Goal: Find specific page/section: Find specific page/section

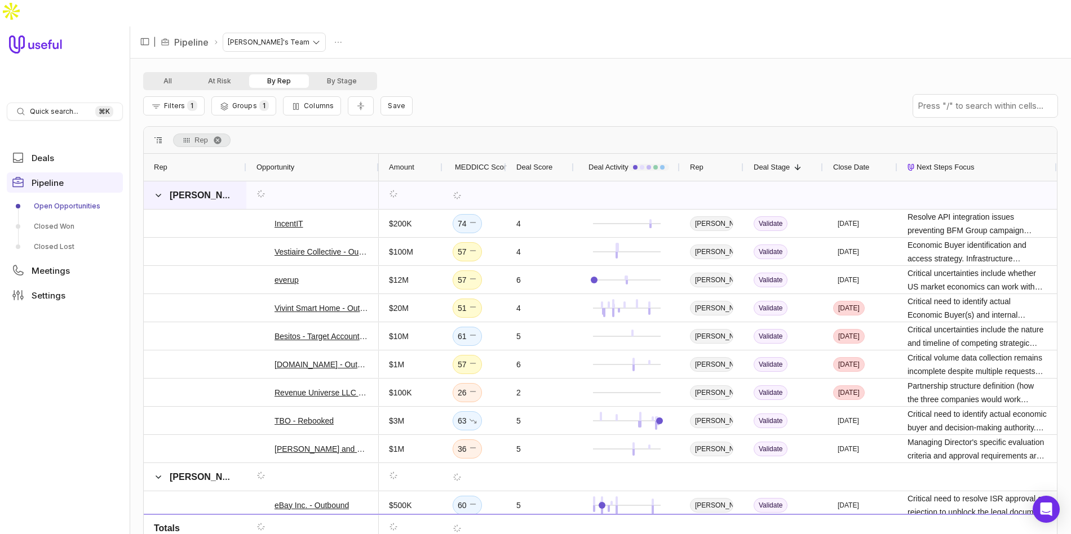
click at [156, 191] on span at bounding box center [158, 195] width 9 height 9
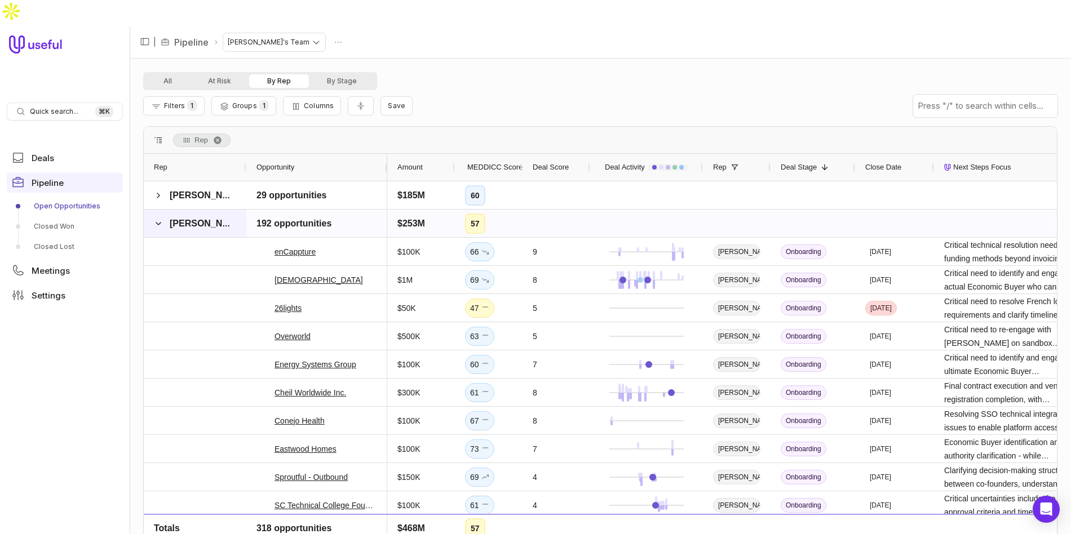
click at [157, 219] on span at bounding box center [158, 223] width 9 height 9
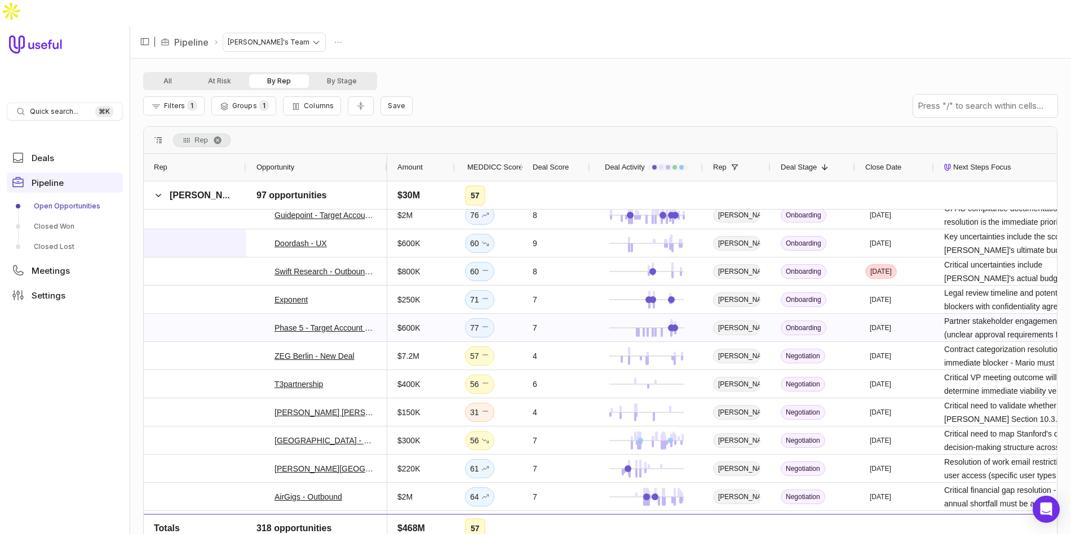
scroll to position [97, 0]
